Goal: Check status: Check status

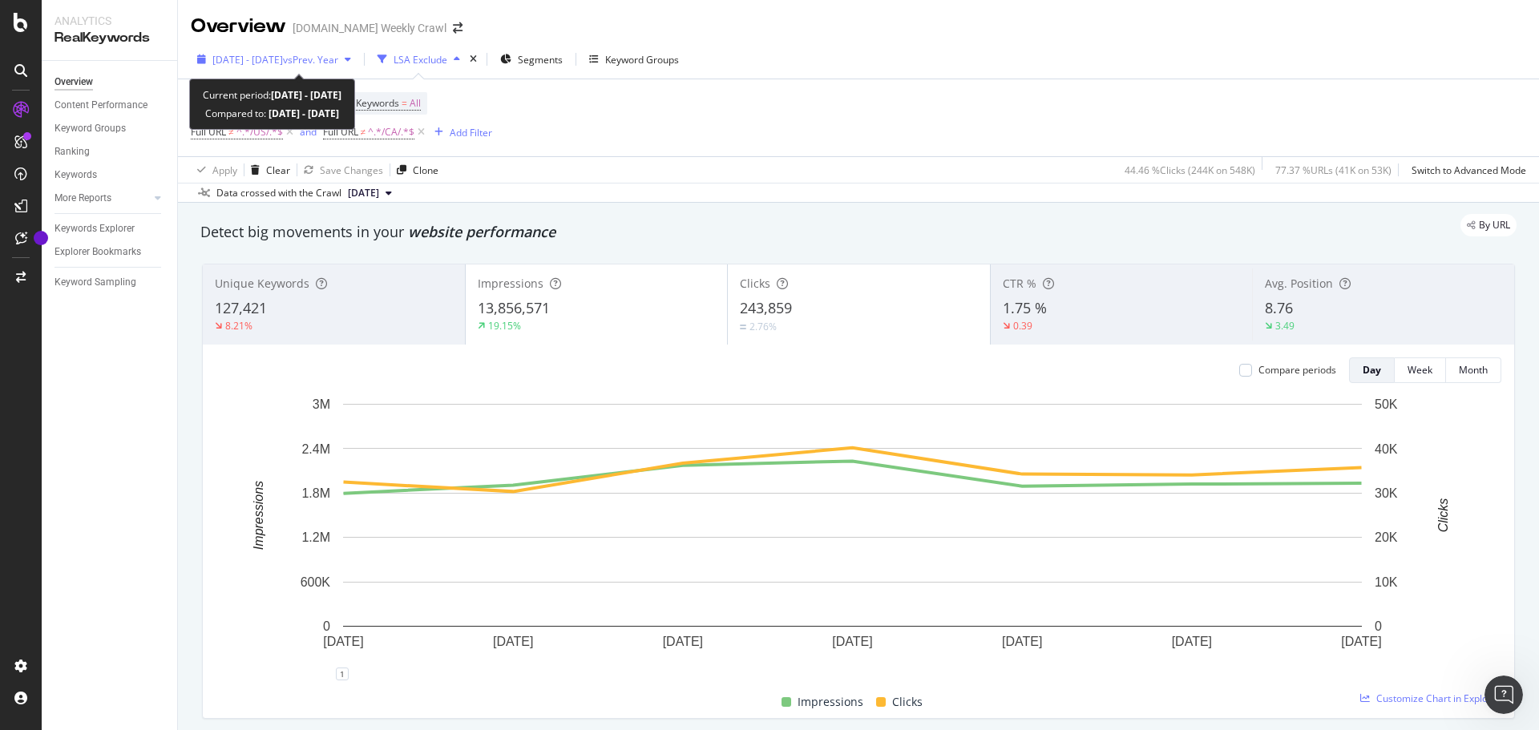
click at [338, 62] on span "vs Prev. Year" at bounding box center [310, 60] width 55 height 14
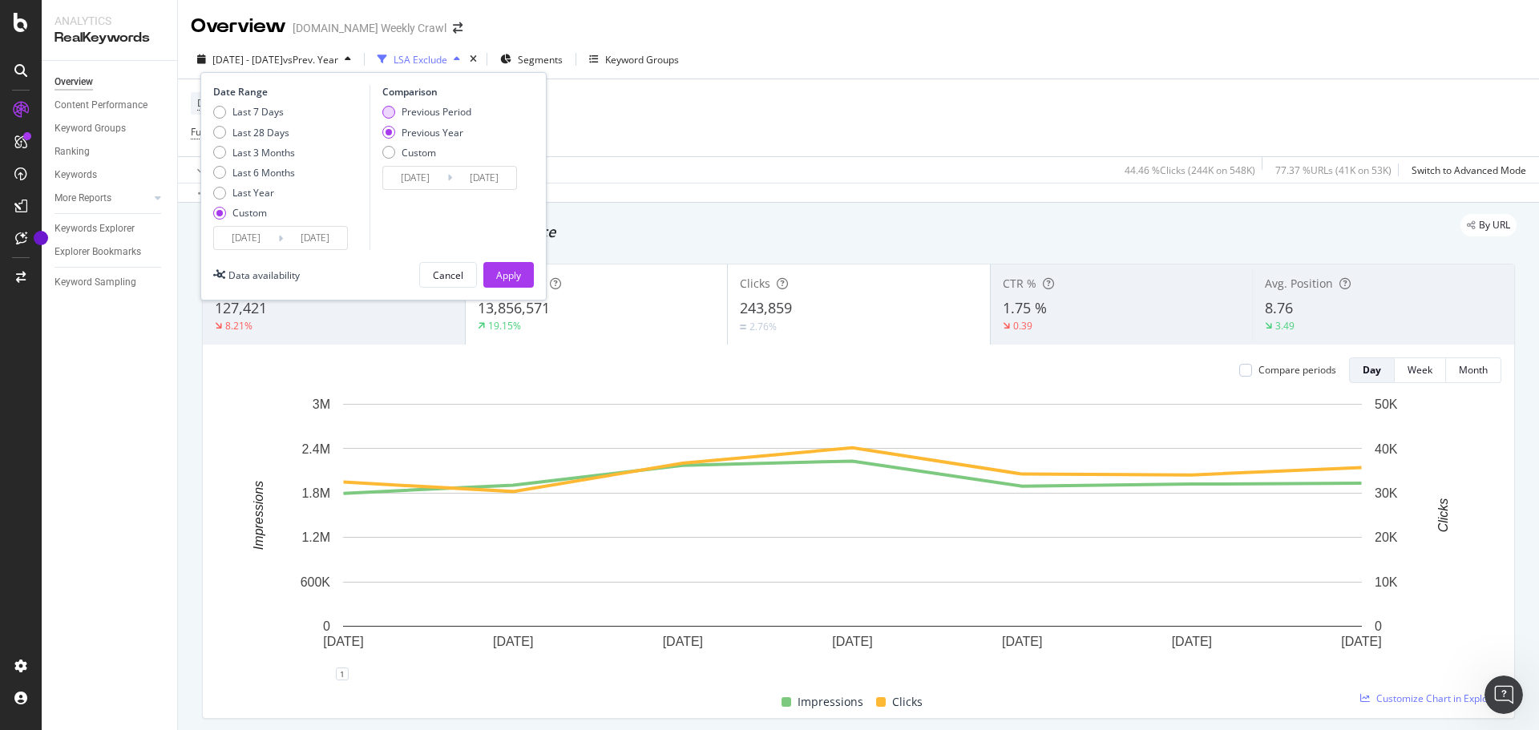
click at [386, 116] on div "Previous Period" at bounding box center [388, 112] width 13 height 13
type input "[DATE]"
click at [516, 278] on div "Apply" at bounding box center [508, 276] width 25 height 14
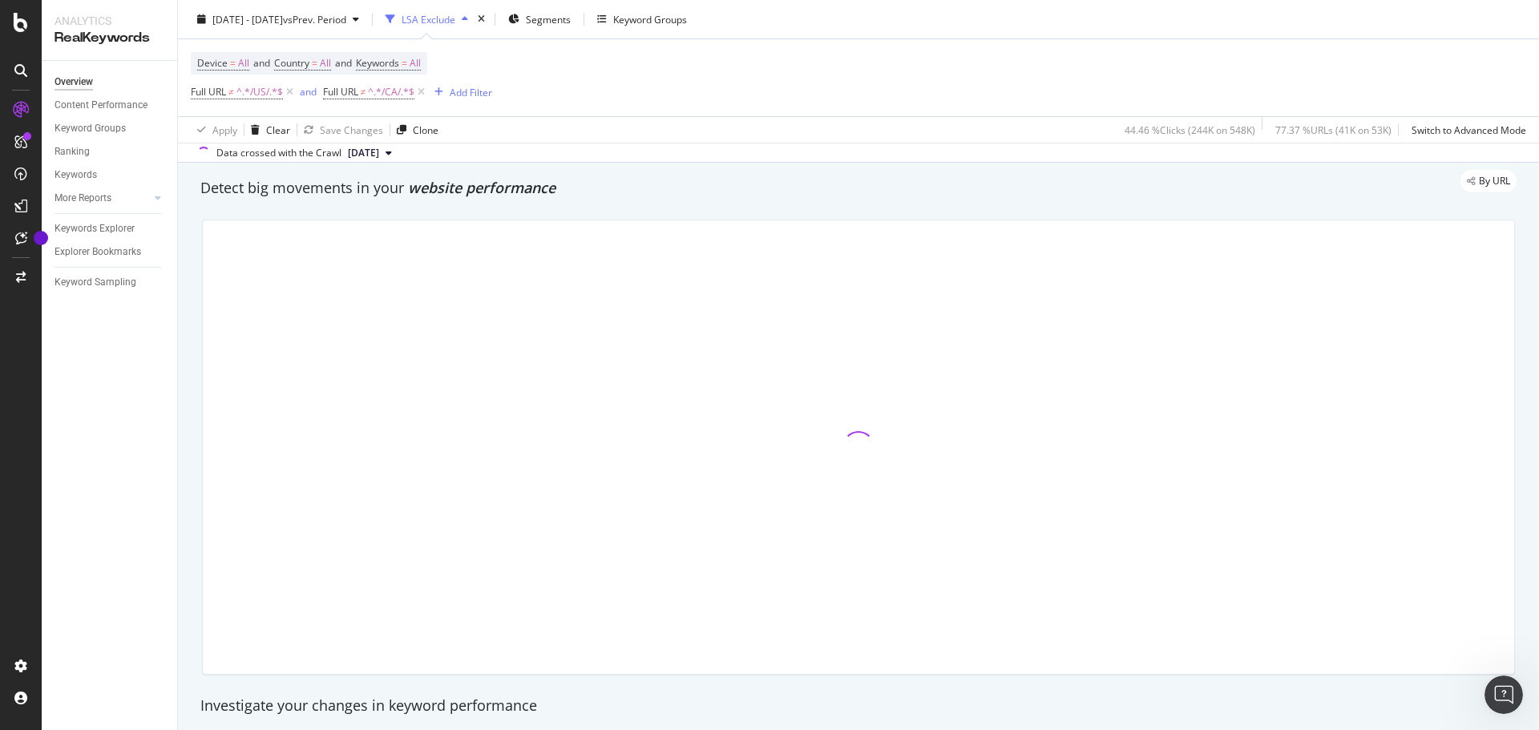
scroll to position [47, 0]
